Goal: Obtain resource: Download file/media

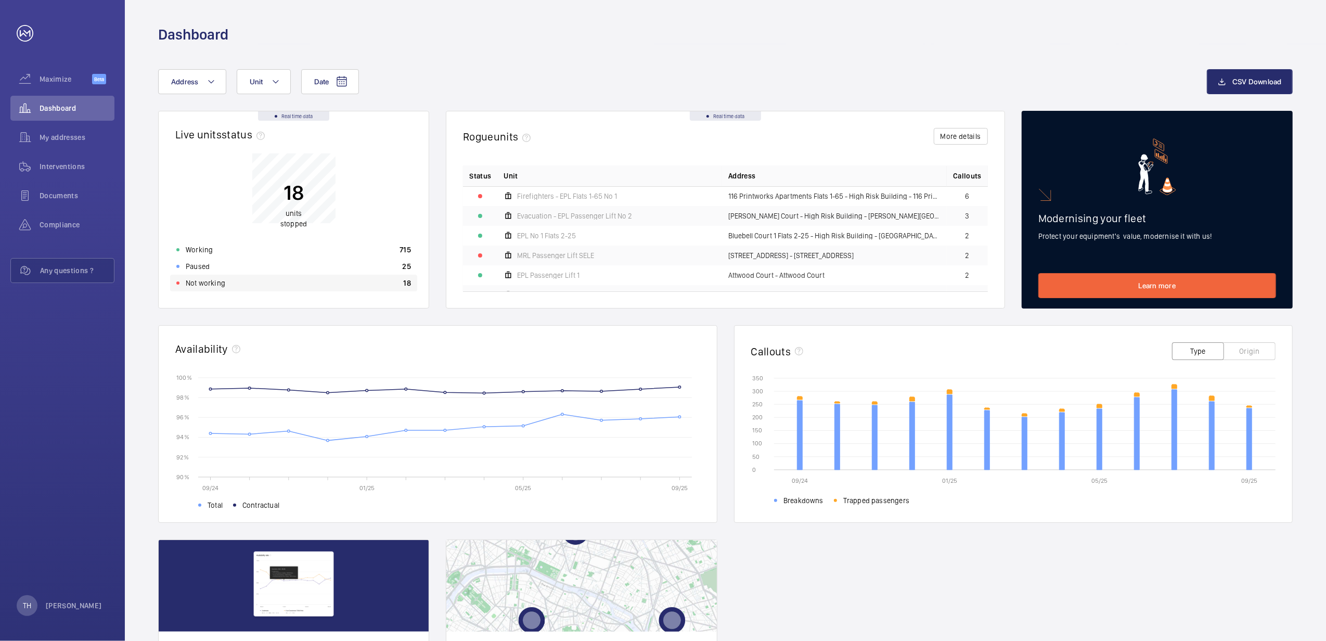
click at [193, 283] on p "Not working" at bounding box center [206, 283] width 40 height 10
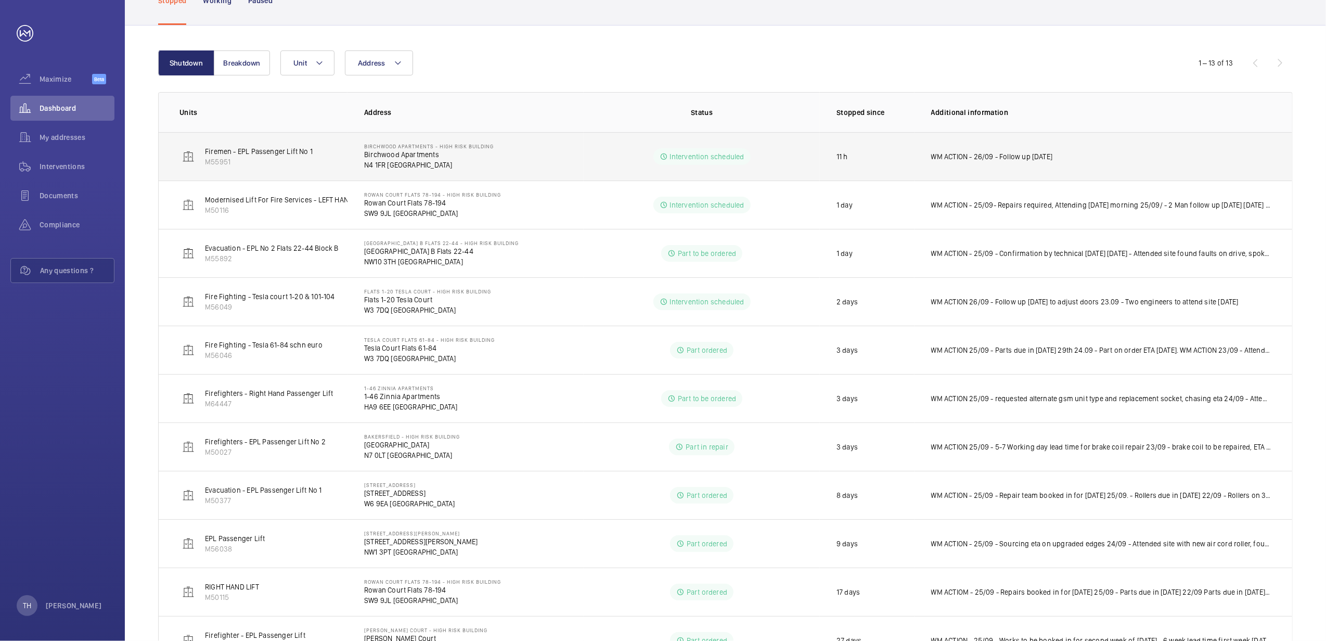
scroll to position [71, 0]
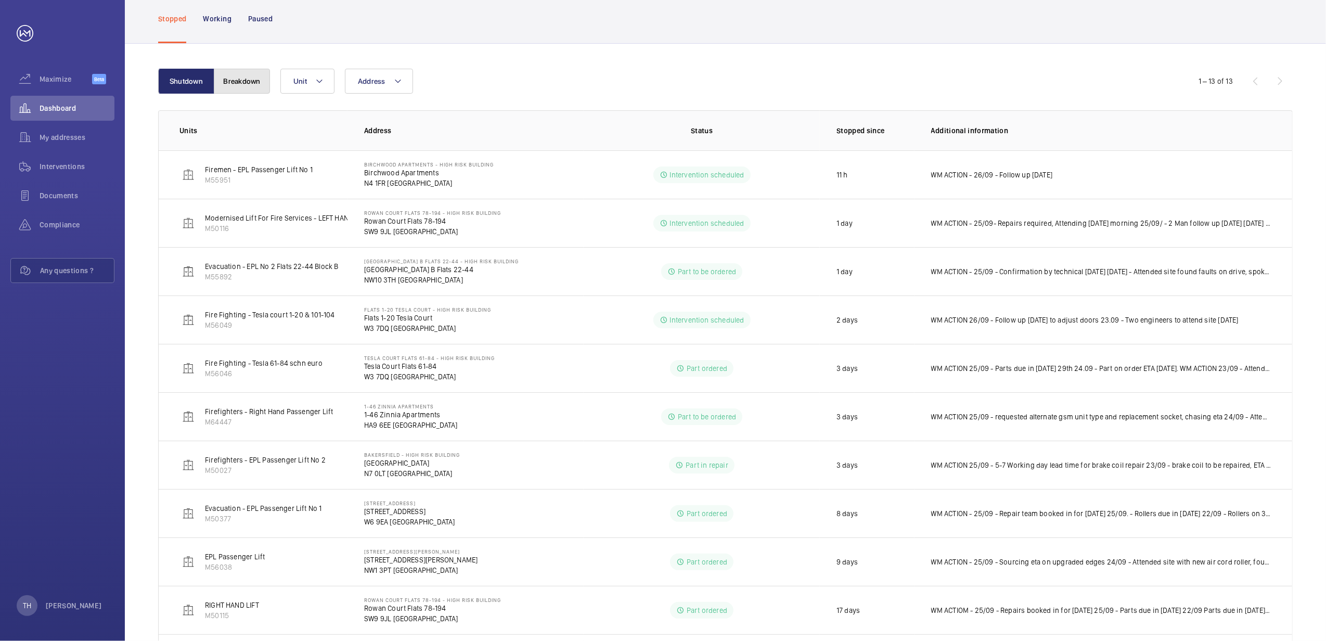
click at [238, 84] on button "Breakdown" at bounding box center [242, 81] width 56 height 25
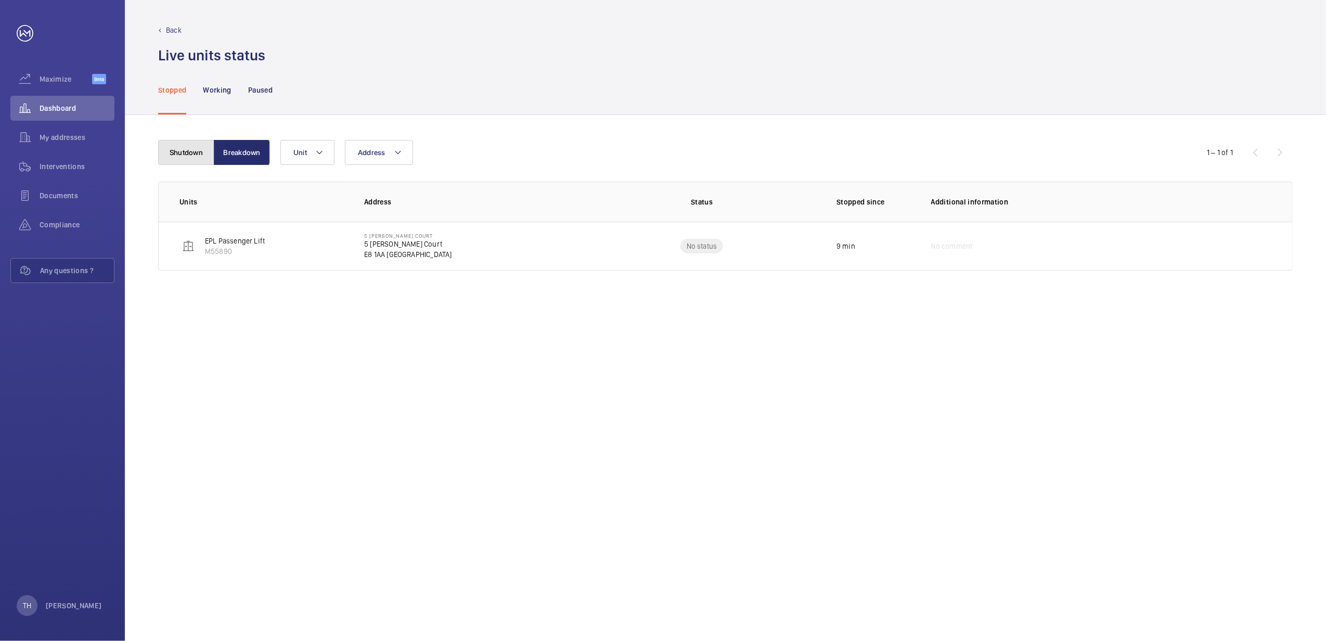
click at [185, 154] on button "Shutdown" at bounding box center [186, 152] width 56 height 25
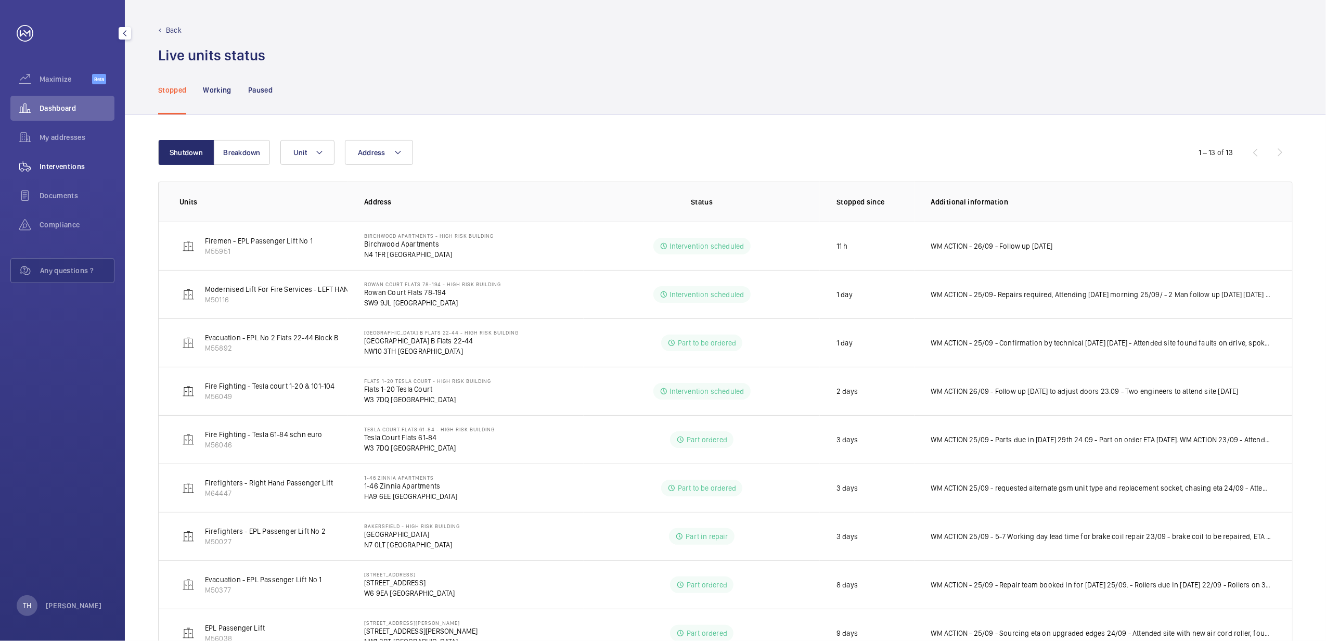
click at [73, 165] on span "Interventions" at bounding box center [77, 166] width 75 height 10
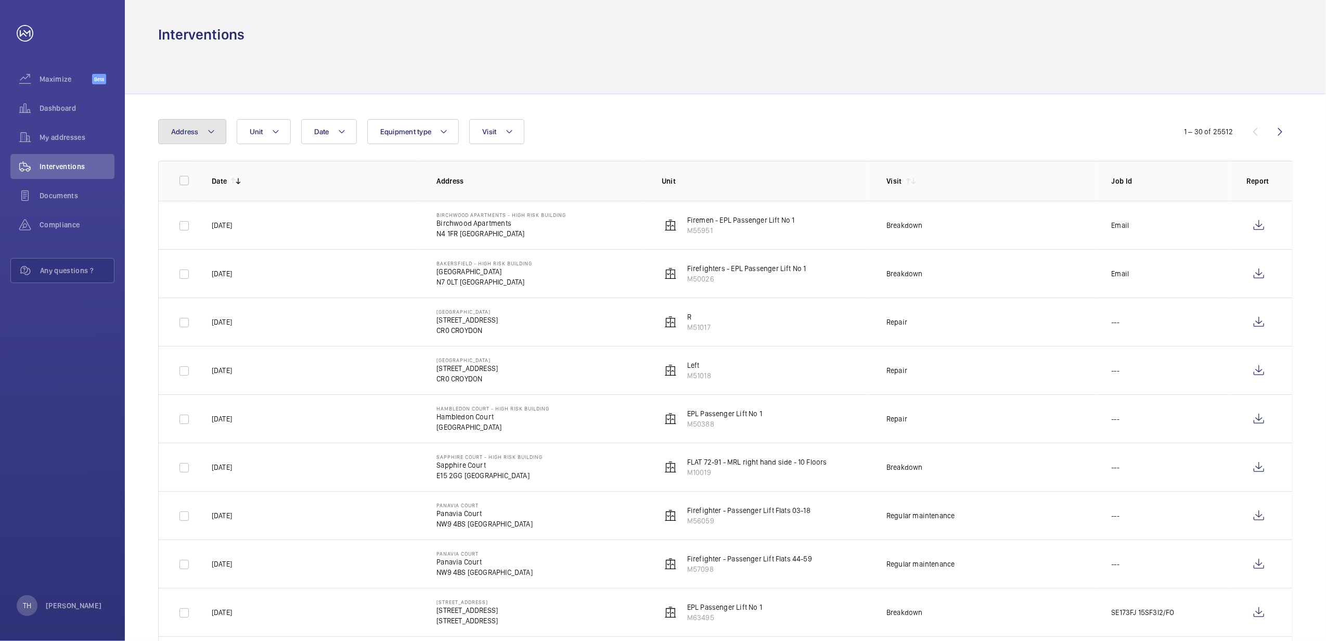
click at [216, 131] on button "Address" at bounding box center [192, 131] width 68 height 25
type input "Printworks"
click at [209, 203] on span "Printworks" at bounding box center [214, 202] width 36 height 8
click at [184, 203] on input "116 Printworks Apartments Flats 1-65 - High Risk Building - 116 Printworks Apar…" at bounding box center [173, 202] width 21 height 21
checkbox input "true"
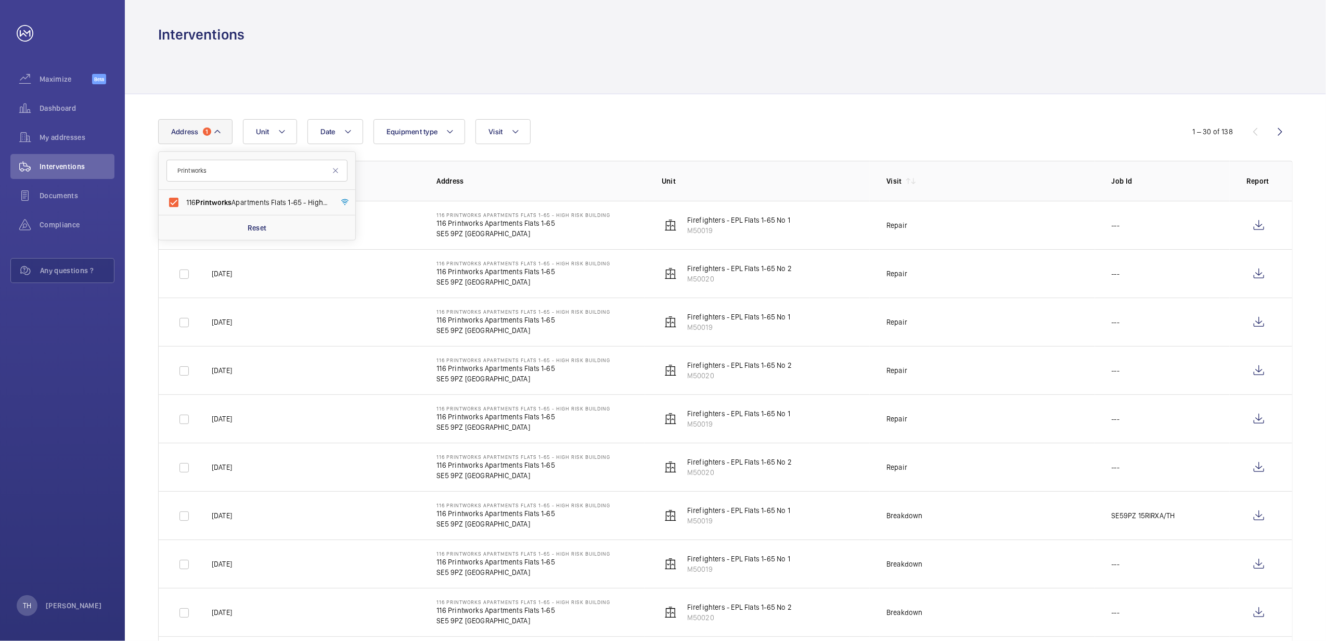
click at [610, 32] on div "Interventions" at bounding box center [725, 34] width 1134 height 19
click at [1259, 225] on wm-front-icon-button at bounding box center [1258, 225] width 25 height 25
click at [1255, 275] on wm-front-icon-button at bounding box center [1258, 273] width 25 height 25
click at [1265, 321] on wm-front-icon-button at bounding box center [1258, 321] width 25 height 25
